Goal: Find specific page/section: Find specific page/section

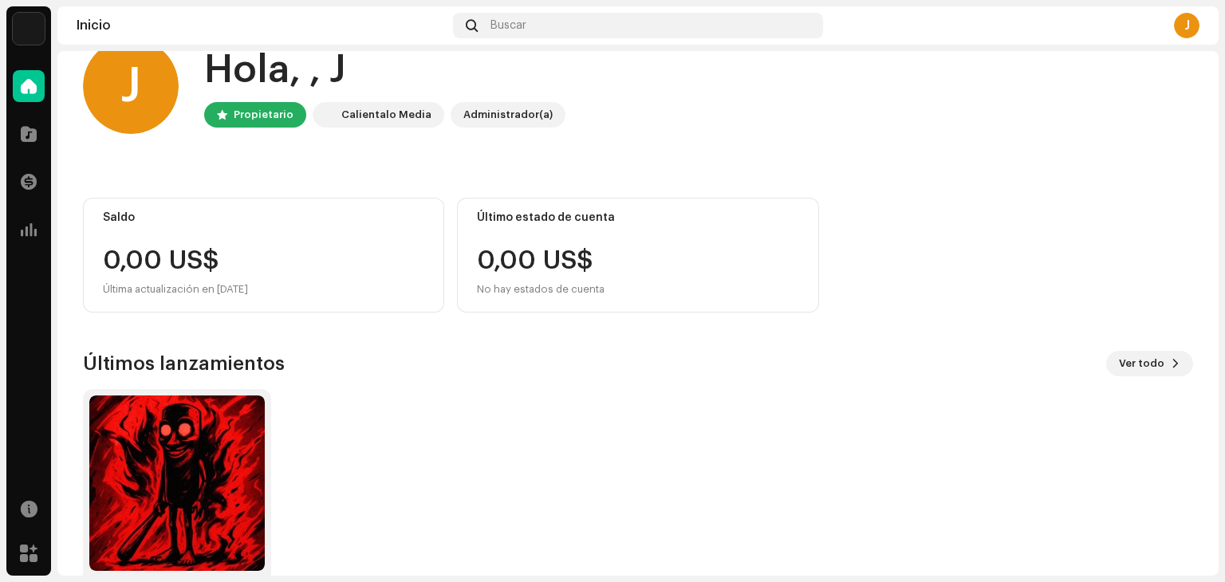
scroll to position [107, 0]
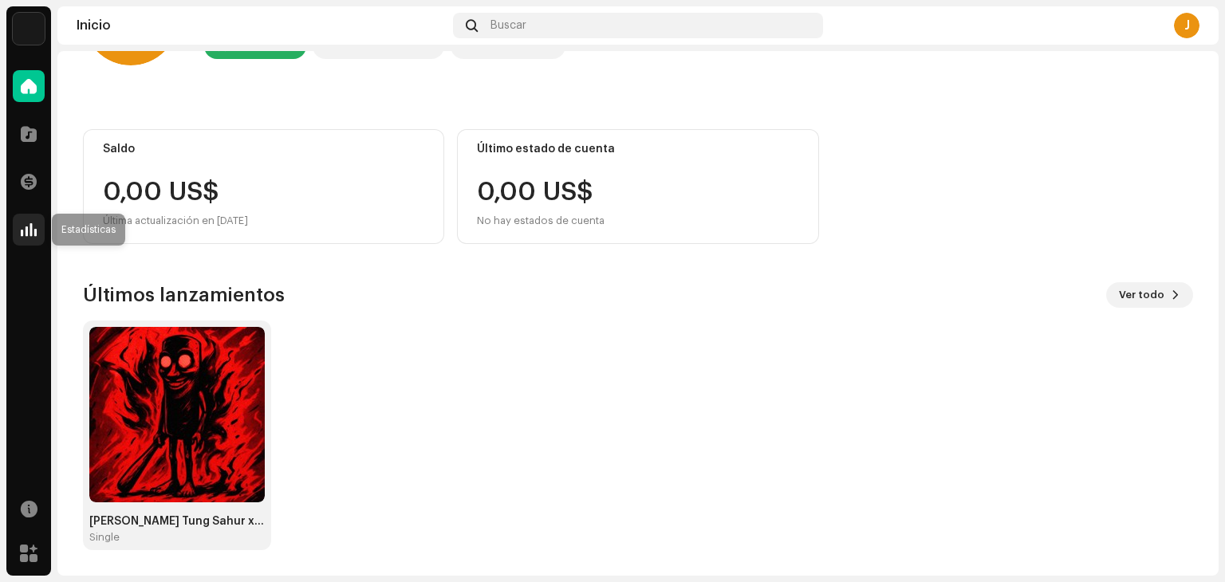
click at [29, 223] on span at bounding box center [29, 229] width 16 height 13
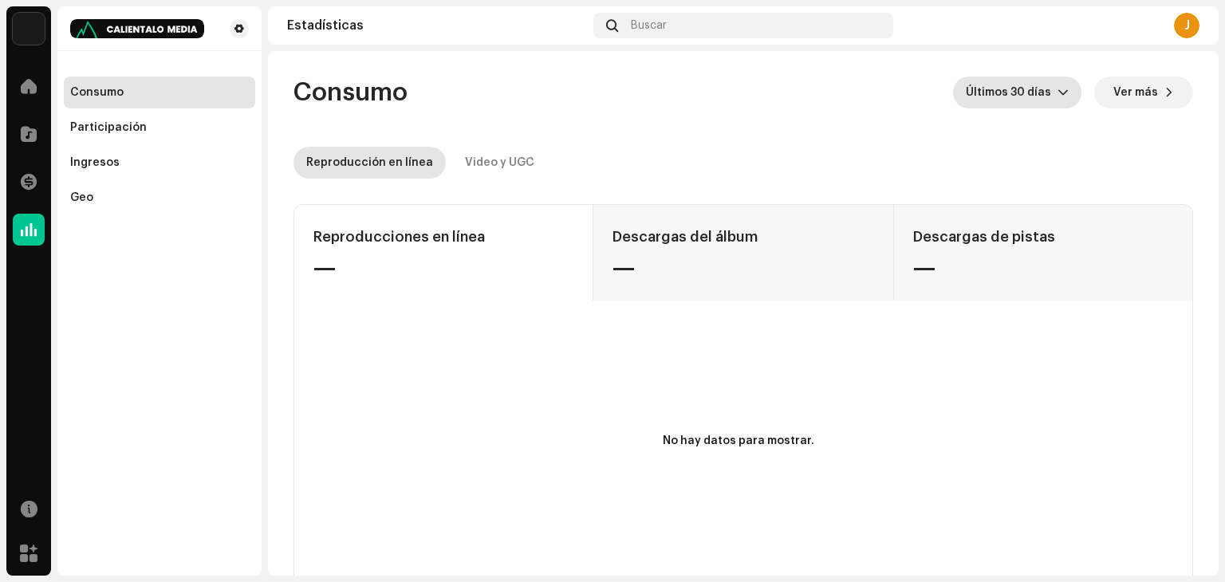
click at [1011, 93] on span "Últimos 30 días" at bounding box center [1012, 93] width 92 height 32
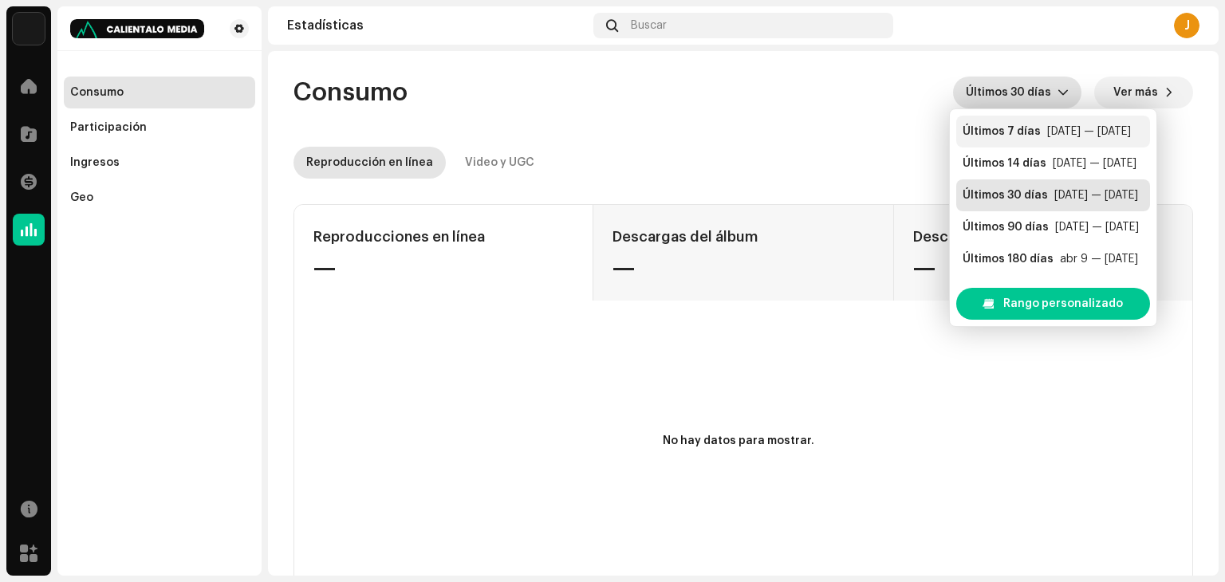
click at [997, 132] on div "Últimos 7 días" at bounding box center [1001, 132] width 78 height 16
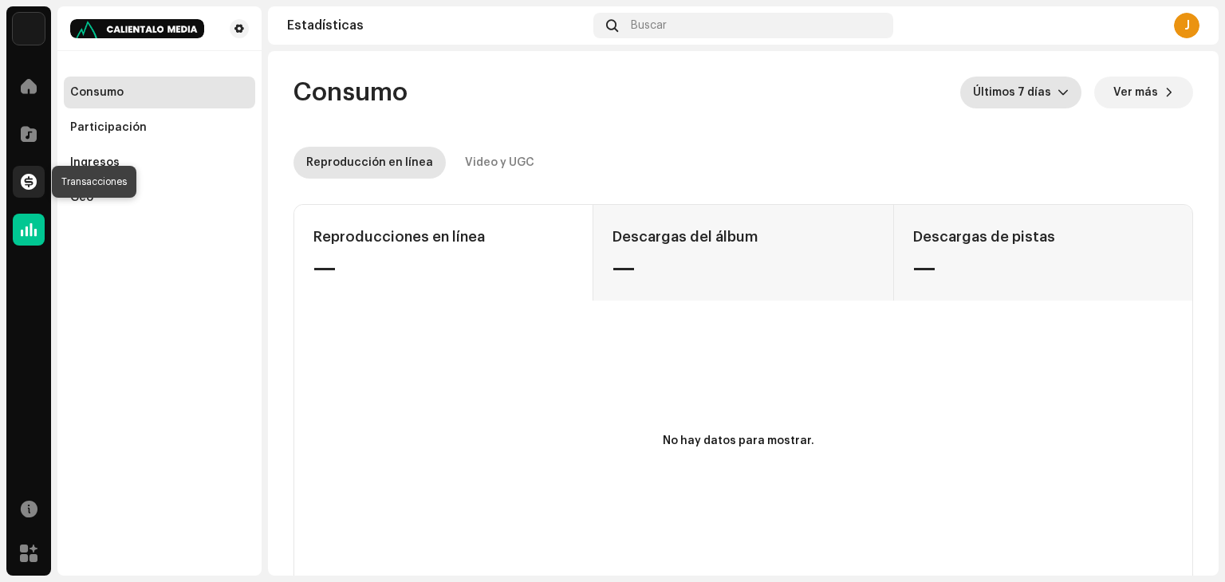
click at [34, 175] on span at bounding box center [29, 181] width 16 height 13
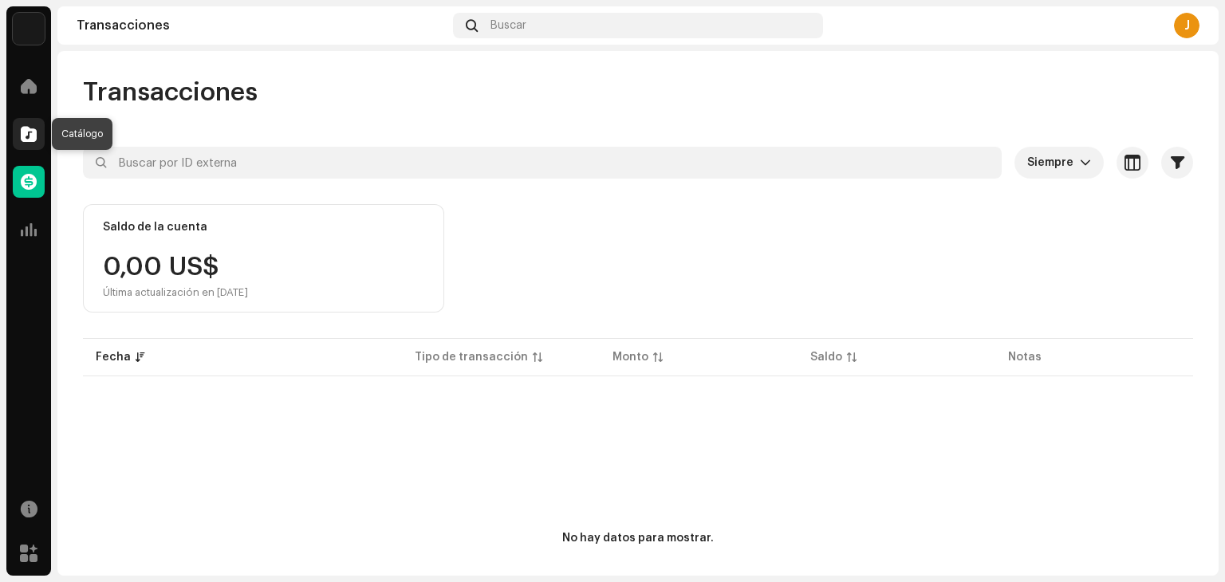
click at [35, 148] on div at bounding box center [29, 134] width 32 height 32
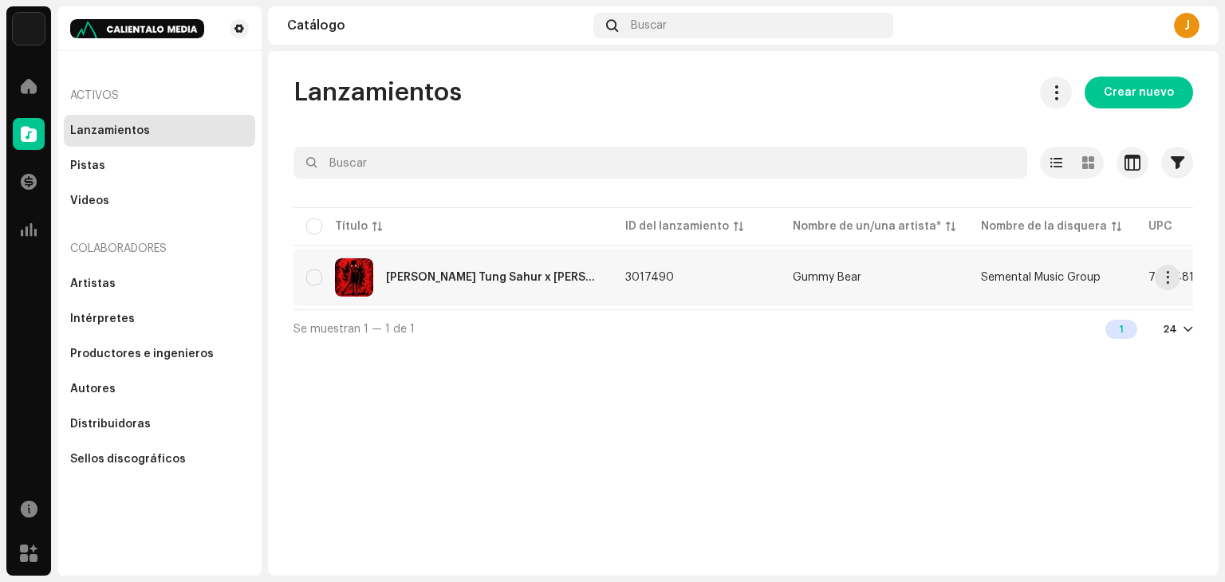
click at [471, 266] on div "[PERSON_NAME] Tung Sahur x [PERSON_NAME]" at bounding box center [452, 277] width 293 height 38
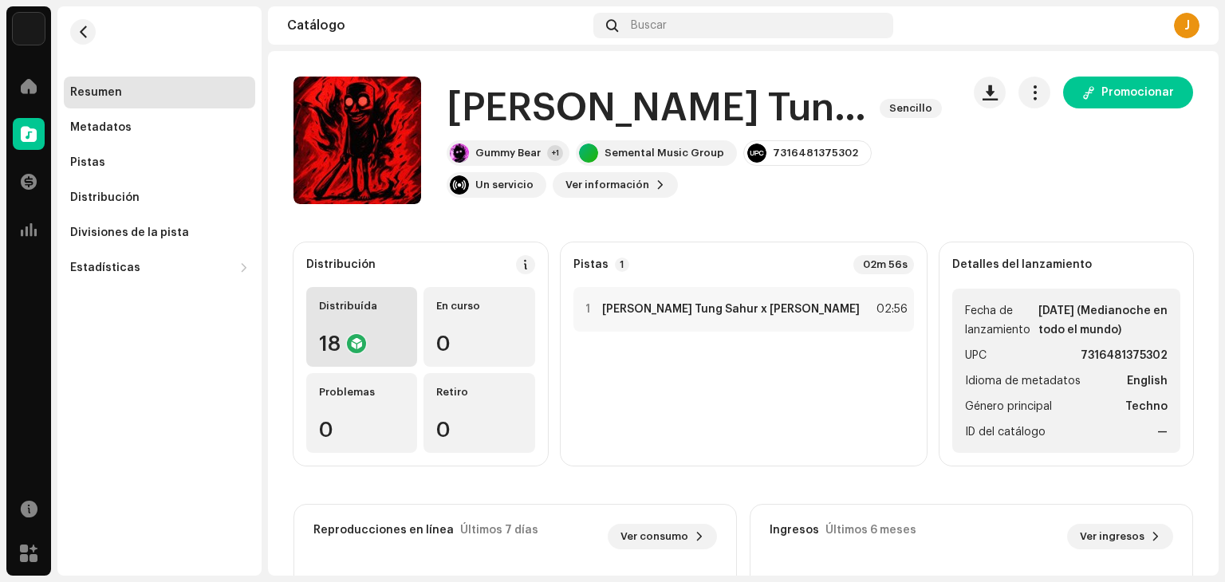
click at [404, 326] on div "Distribuída 18" at bounding box center [361, 327] width 111 height 80
